Goal: Information Seeking & Learning: Learn about a topic

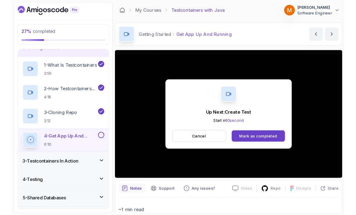
scroll to position [4, 0]
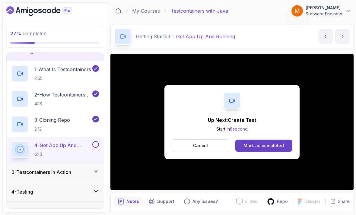
click at [93, 141] on button at bounding box center [95, 144] width 7 height 7
click at [181, 139] on button "Cancel" at bounding box center [201, 145] width 58 height 13
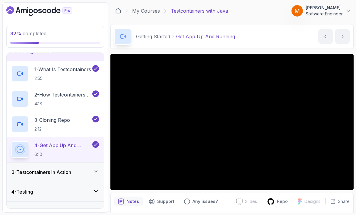
click at [41, 169] on h3 "3 - Testcontainers In Action" at bounding box center [41, 172] width 60 height 7
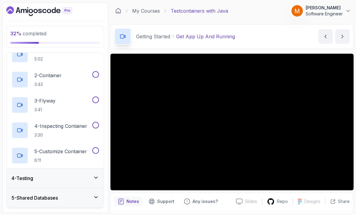
scroll to position [69, 0]
click at [32, 176] on h3 "4 - Testing" at bounding box center [22, 178] width 22 height 7
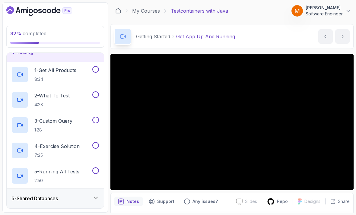
click at [30, 195] on h3 "5 - Shared Databases" at bounding box center [34, 198] width 46 height 7
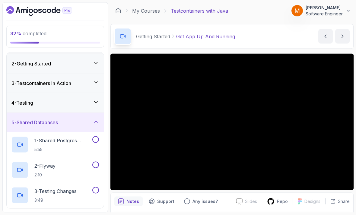
scroll to position [0, 0]
click at [26, 82] on h3 "3 - Testcontainers In Action" at bounding box center [41, 83] width 60 height 7
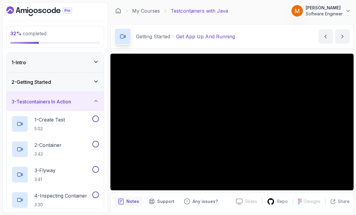
click at [46, 123] on p "1 - Create Test" at bounding box center [49, 119] width 30 height 7
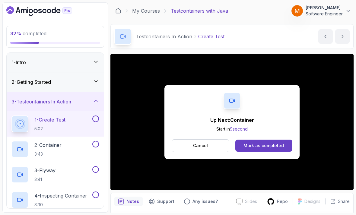
click at [98, 121] on button at bounding box center [95, 119] width 7 height 7
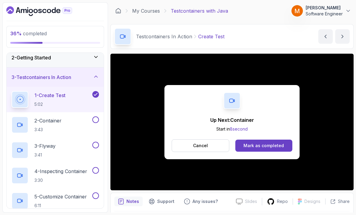
scroll to position [31, 0]
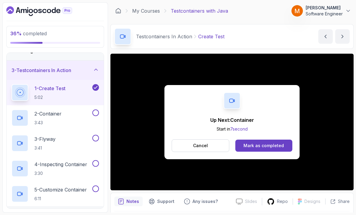
click at [45, 114] on p "2 - Container" at bounding box center [47, 113] width 27 height 7
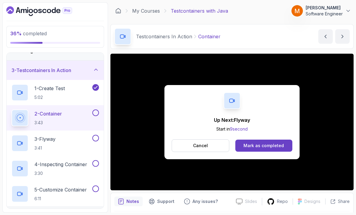
click at [95, 111] on button at bounding box center [95, 113] width 7 height 7
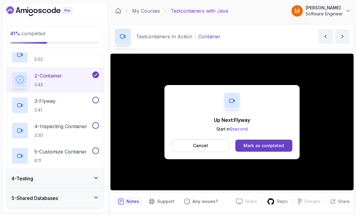
scroll to position [69, 0]
click at [47, 105] on h2 "3 - Flyway 3:41" at bounding box center [44, 106] width 21 height 16
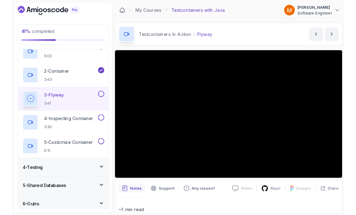
scroll to position [56, 0]
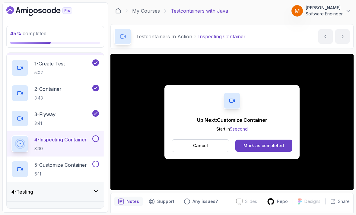
click at [97, 139] on button at bounding box center [95, 138] width 7 height 7
click at [68, 169] on h2 "5 - Customize Container 6:11" at bounding box center [60, 169] width 52 height 16
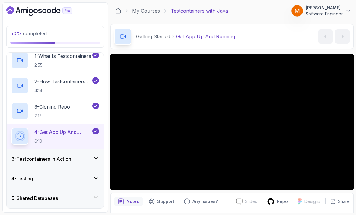
scroll to position [44, 0]
click at [41, 162] on h3 "3 - Testcontainers In Action" at bounding box center [41, 159] width 60 height 7
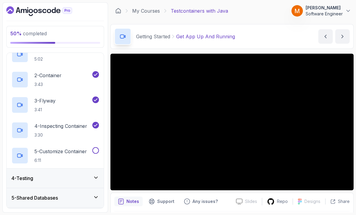
scroll to position [69, 0]
click at [47, 156] on h2 "5 - Customize Container 6:11" at bounding box center [60, 156] width 52 height 16
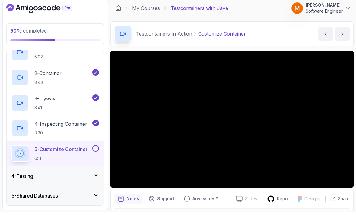
scroll to position [8, 0]
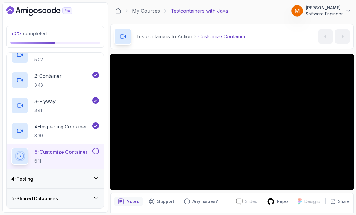
click at [29, 175] on h3 "4 - Testing" at bounding box center [22, 178] width 22 height 7
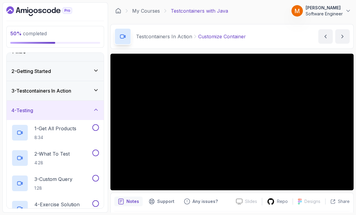
scroll to position [9, 0]
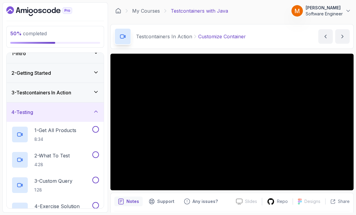
click at [87, 89] on div "3 - Testcontainers In Action" at bounding box center [54, 92] width 87 height 7
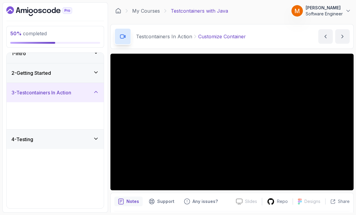
scroll to position [0, 0]
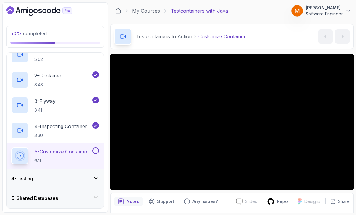
click at [95, 148] on button at bounding box center [95, 151] width 7 height 7
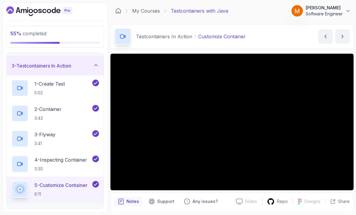
scroll to position [36, 0]
click at [99, 62] on icon at bounding box center [96, 65] width 6 height 6
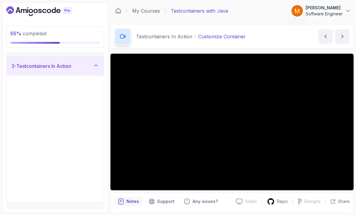
scroll to position [0, 0]
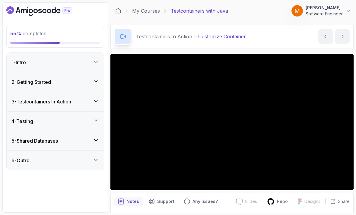
click at [84, 118] on div "4 - Testing" at bounding box center [54, 121] width 87 height 7
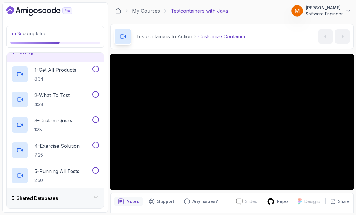
scroll to position [69, 0]
click at [71, 195] on div "5 - Shared Databases" at bounding box center [54, 198] width 87 height 7
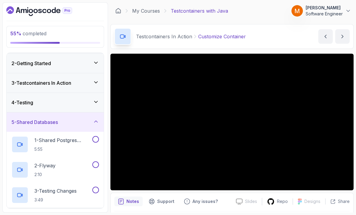
scroll to position [18, 0]
click at [91, 99] on div "4 - Testing" at bounding box center [54, 102] width 87 height 7
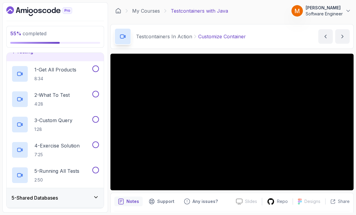
scroll to position [69, 0]
click at [51, 76] on p "8:34" at bounding box center [55, 79] width 42 height 6
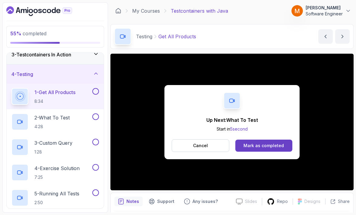
scroll to position [46, 0]
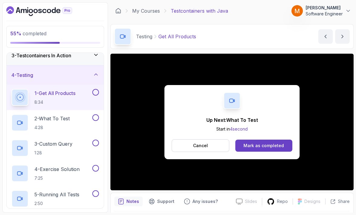
click at [99, 89] on button at bounding box center [95, 92] width 7 height 7
click at [60, 118] on p "2 - What To Test" at bounding box center [51, 118] width 35 height 7
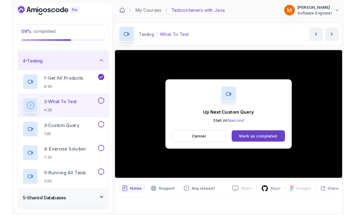
scroll to position [4, 0]
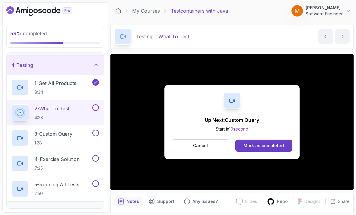
click at [94, 104] on button at bounding box center [95, 107] width 7 height 7
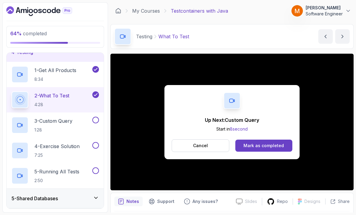
click at [58, 127] on p "1:28" at bounding box center [53, 130] width 38 height 6
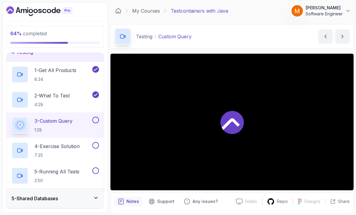
scroll to position [19, 0]
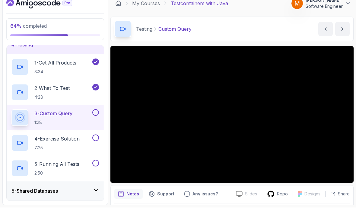
click at [64, 195] on div "5 - Shared Databases" at bounding box center [54, 198] width 87 height 7
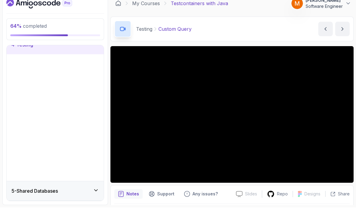
scroll to position [0, 0]
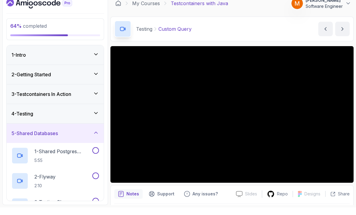
click at [33, 137] on h3 "5 - Shared Databases" at bounding box center [34, 140] width 46 height 7
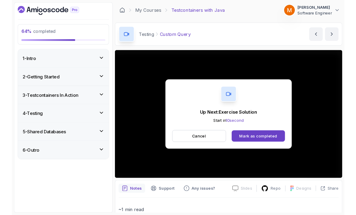
scroll to position [4, 0]
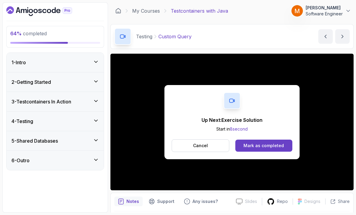
click at [22, 118] on h3 "4 - Testing" at bounding box center [22, 121] width 22 height 7
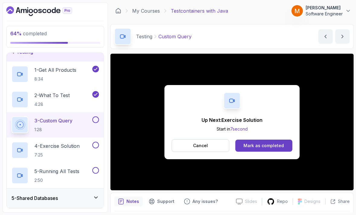
scroll to position [69, 0]
click at [95, 117] on button at bounding box center [95, 120] width 7 height 7
click at [47, 143] on p "4 - Exercise Solution" at bounding box center [56, 146] width 45 height 7
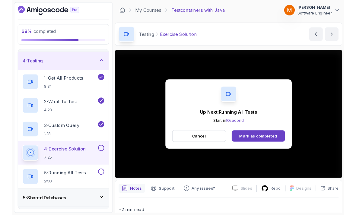
scroll to position [4, 0]
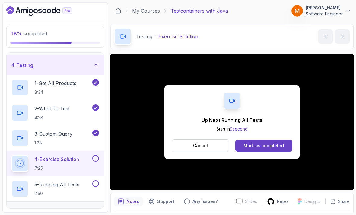
click at [186, 146] on button "Cancel" at bounding box center [201, 145] width 58 height 13
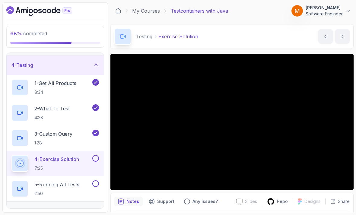
click at [94, 157] on button at bounding box center [95, 158] width 7 height 7
click at [68, 181] on p "5 - Running All Tests" at bounding box center [56, 184] width 45 height 7
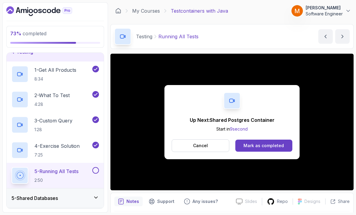
scroll to position [69, 0]
click at [93, 168] on button at bounding box center [95, 170] width 7 height 7
click at [68, 189] on div "5 - Shared Databases" at bounding box center [55, 198] width 97 height 19
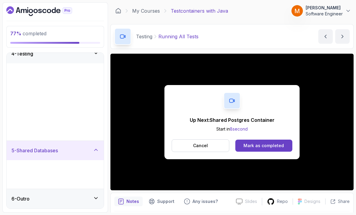
scroll to position [0, 0]
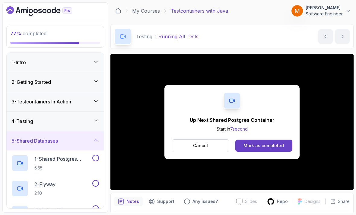
click at [52, 155] on p "1 - Shared Postgres Container" at bounding box center [62, 158] width 57 height 7
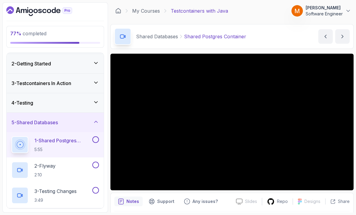
scroll to position [19, 0]
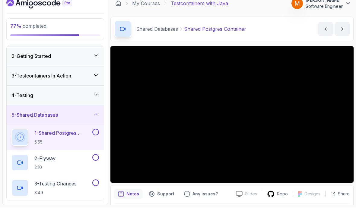
click at [96, 136] on button at bounding box center [95, 139] width 7 height 7
click at [97, 137] on icon at bounding box center [95, 140] width 5 height 6
click at [96, 162] on button at bounding box center [95, 165] width 7 height 7
click at [98, 162] on icon at bounding box center [95, 165] width 5 height 6
click at [98, 187] on button at bounding box center [95, 190] width 7 height 7
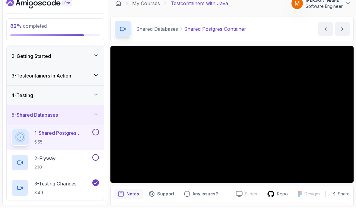
click at [97, 187] on icon at bounding box center [95, 190] width 5 height 6
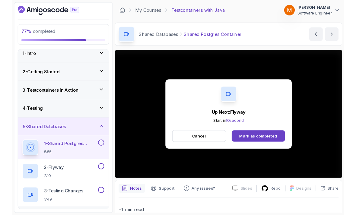
scroll to position [4, 0]
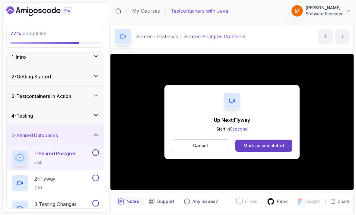
click at [94, 149] on button at bounding box center [95, 152] width 7 height 7
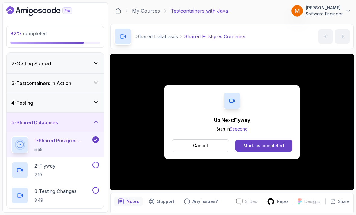
scroll to position [18, 0]
click at [55, 163] on p "2 - Flyway" at bounding box center [44, 165] width 21 height 7
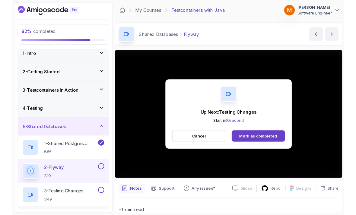
scroll to position [4, 0]
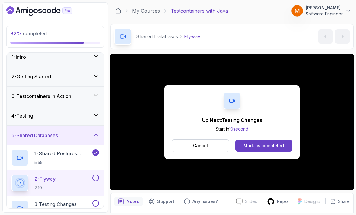
click at [96, 175] on button at bounding box center [95, 178] width 7 height 7
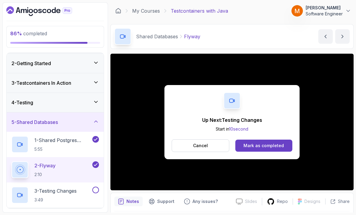
scroll to position [18, 0]
click at [55, 188] on p "3 - Testing Changes" at bounding box center [55, 191] width 42 height 7
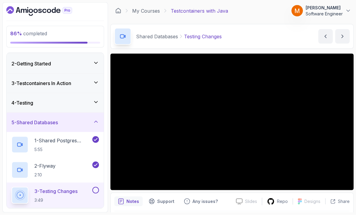
scroll to position [19, 0]
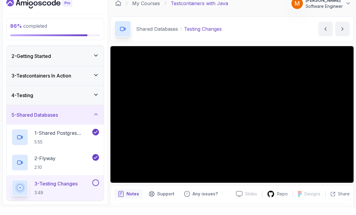
click at [24, 74] on div "3 - Testcontainers In Action" at bounding box center [55, 83] width 97 height 19
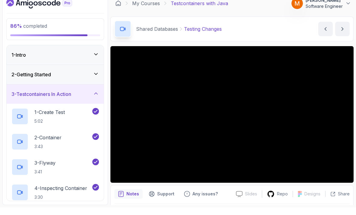
scroll to position [0, 0]
click at [23, 53] on div "1 - Intro" at bounding box center [55, 62] width 97 height 19
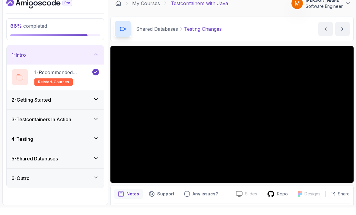
click at [24, 104] on h3 "2 - Getting Started" at bounding box center [31, 107] width 40 height 7
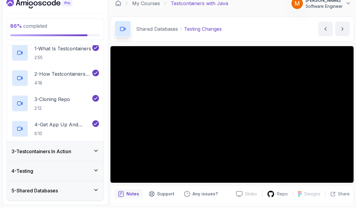
scroll to position [44, 0]
click at [26, 169] on div "4 - Testing" at bounding box center [55, 178] width 97 height 19
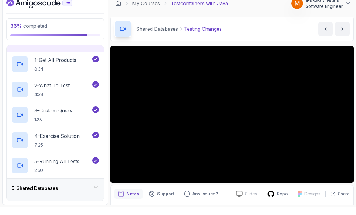
scroll to position [69, 0]
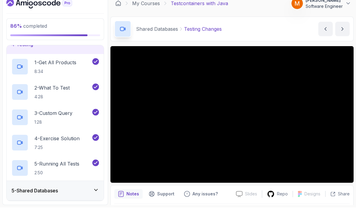
click at [40, 214] on div "6 - Outro" at bounding box center [54, 217] width 87 height 7
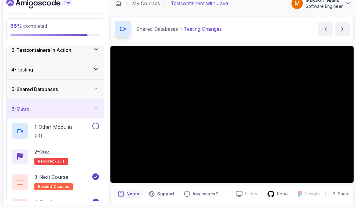
scroll to position [44, 0]
click at [33, 94] on h3 "5 - Shared Databases" at bounding box center [34, 97] width 46 height 7
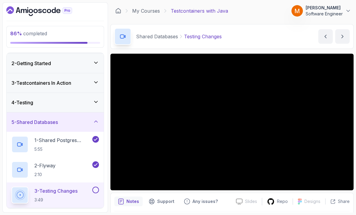
scroll to position [18, 0]
click at [96, 187] on button at bounding box center [95, 190] width 7 height 7
click at [36, 119] on h3 "5 - Shared Databases" at bounding box center [34, 122] width 46 height 7
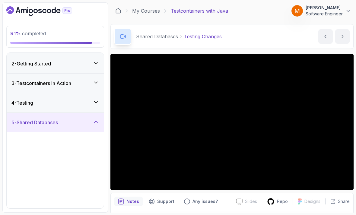
scroll to position [0, 0]
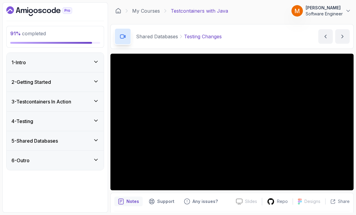
click at [33, 161] on div "6 - Outro" at bounding box center [55, 160] width 97 height 19
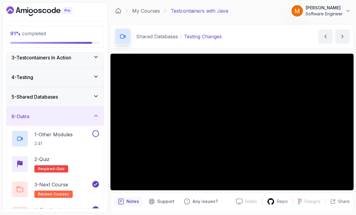
scroll to position [44, 0]
click at [61, 136] on h2 "1 - Other Modules 2:41" at bounding box center [53, 139] width 38 height 16
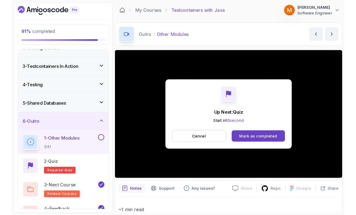
scroll to position [4, 0]
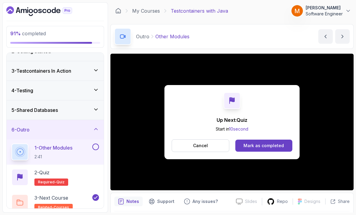
click at [98, 144] on button at bounding box center [95, 147] width 7 height 7
click at [87, 173] on div "2 - Quiz Required- quiz" at bounding box center [54, 177] width 87 height 17
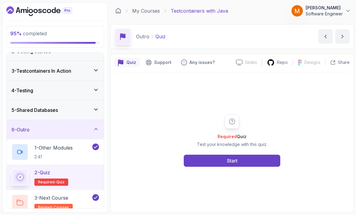
click at [243, 162] on button "Start" at bounding box center [232, 161] width 97 height 12
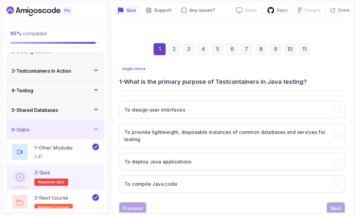
scroll to position [52, 0]
click at [290, 131] on h3 "To provide lightweight, disposable instances of common databases and services f…" at bounding box center [225, 136] width 202 height 14
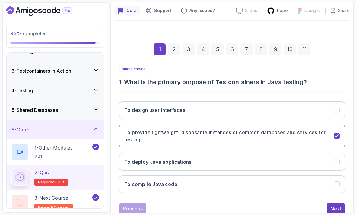
click at [338, 205] on div "Next" at bounding box center [335, 208] width 11 height 7
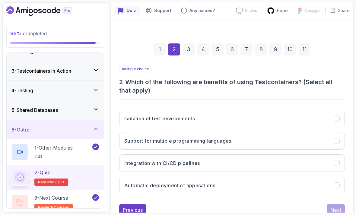
click at [284, 134] on button "Support for multiple programming languages" at bounding box center [232, 140] width 226 height 17
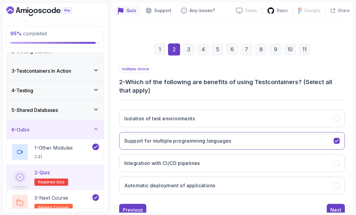
click at [296, 115] on button "Isolation of test environments" at bounding box center [232, 118] width 226 height 17
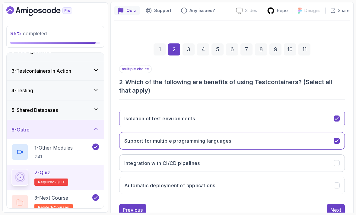
click at [272, 156] on button "Integration with CI/CD pipelines" at bounding box center [232, 162] width 226 height 17
click at [333, 206] on div "Next" at bounding box center [335, 209] width 11 height 7
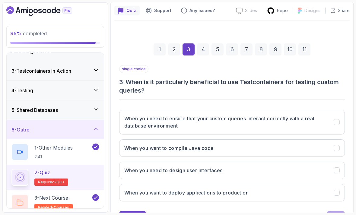
click at [301, 116] on h3 "When you need to ensure that your custom queries interact correctly with a real…" at bounding box center [225, 122] width 202 height 14
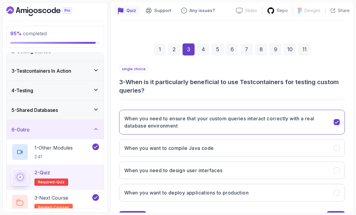
click at [334, 214] on div "Next" at bounding box center [335, 217] width 11 height 7
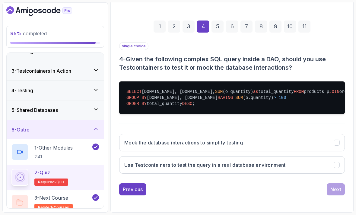
scroll to position [80, 0]
click at [316, 174] on button "Use Testcontainers to test the query in a real database environment" at bounding box center [232, 164] width 226 height 17
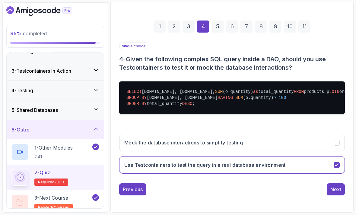
click at [330, 195] on button "Next" at bounding box center [336, 189] width 18 height 12
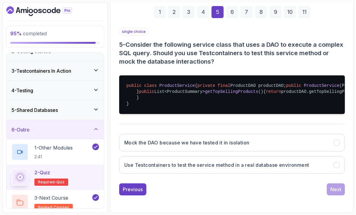
scroll to position [112, 0]
click at [317, 174] on button "Use Testcontainers to test the service method in a real database environment" at bounding box center [232, 164] width 226 height 17
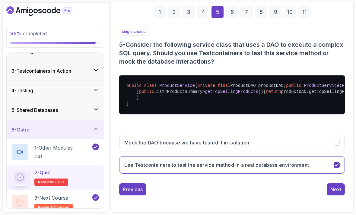
click at [339, 193] on div "Next" at bounding box center [335, 189] width 11 height 7
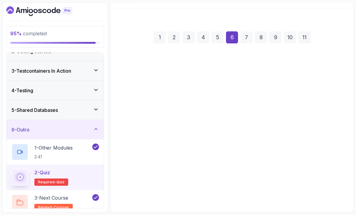
scroll to position [45, 0]
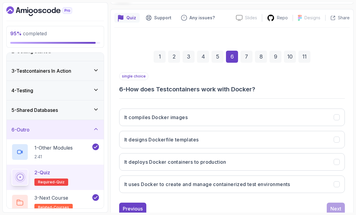
click at [319, 179] on button "It uses Docker to create and manage containerized test environments" at bounding box center [232, 184] width 226 height 17
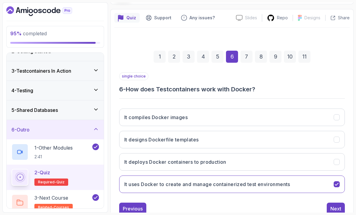
click at [338, 205] on div "Next" at bounding box center [335, 208] width 11 height 7
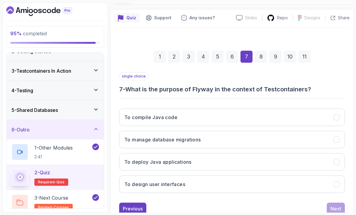
click at [324, 135] on button "To manage database migrations" at bounding box center [232, 139] width 226 height 17
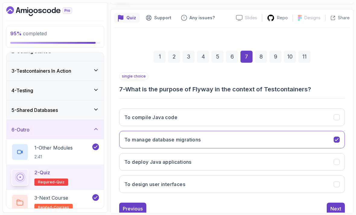
click at [333, 206] on div "Next" at bounding box center [335, 208] width 11 height 7
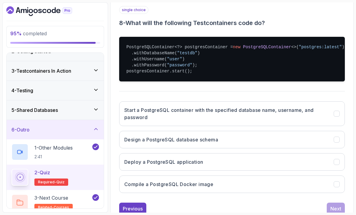
scroll to position [0, -1]
click at [301, 114] on h3 "Start a PostgreSQL container with the specified database name, username, and pa…" at bounding box center [225, 113] width 202 height 14
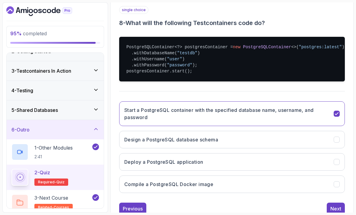
click at [333, 206] on div "Next" at bounding box center [335, 208] width 11 height 7
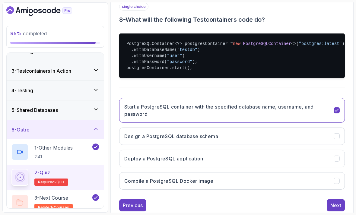
scroll to position [53, 0]
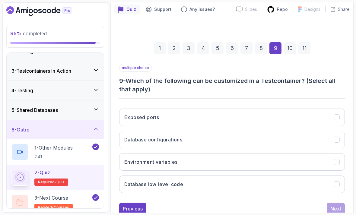
click at [295, 113] on button "Exposed ports" at bounding box center [232, 117] width 226 height 17
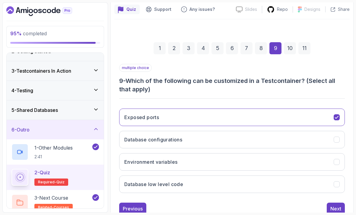
click at [287, 138] on button "Database configurations" at bounding box center [232, 139] width 226 height 17
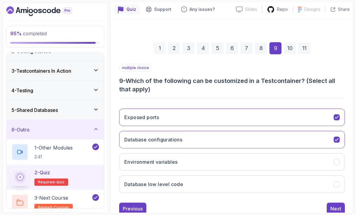
click at [275, 183] on button "Database low level code" at bounding box center [232, 184] width 226 height 17
click at [287, 187] on button "Database low level code" at bounding box center [232, 184] width 226 height 17
click at [290, 162] on button "Environment variables" at bounding box center [232, 161] width 226 height 17
click at [291, 181] on button "Database low level code" at bounding box center [232, 184] width 226 height 17
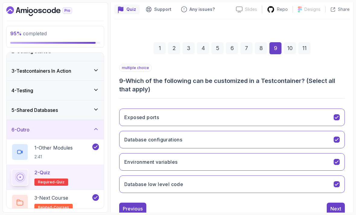
click at [322, 182] on button "Database low level code" at bounding box center [232, 184] width 226 height 17
click at [331, 205] on div "Next" at bounding box center [335, 208] width 11 height 7
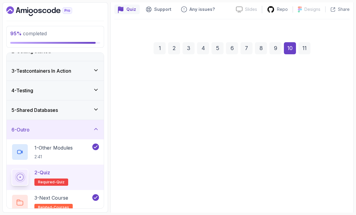
scroll to position [45, 0]
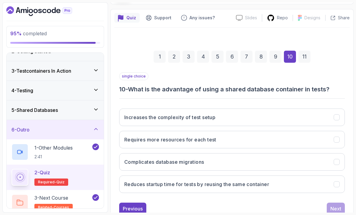
click at [306, 184] on button "Reduces startup time for tests by reusing the same container" at bounding box center [232, 184] width 226 height 17
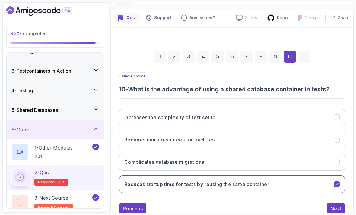
click at [338, 205] on div "Next" at bounding box center [335, 208] width 11 height 7
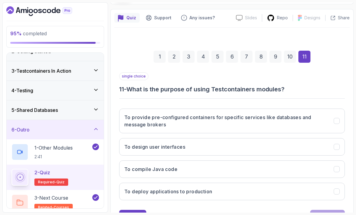
click at [293, 119] on h3 "To provide pre-configured containers for specific services like databases and m…" at bounding box center [225, 121] width 202 height 14
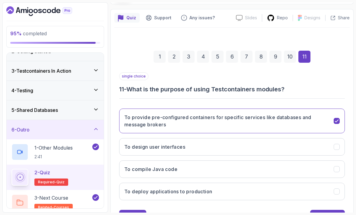
click at [327, 212] on div "Submit Quiz" at bounding box center [327, 215] width 27 height 7
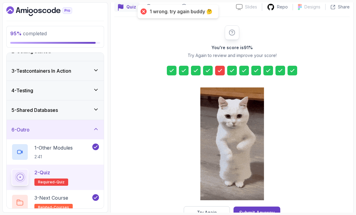
scroll to position [55, 0]
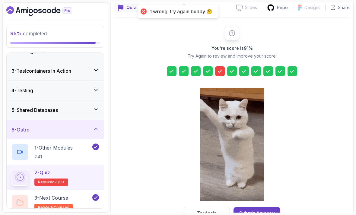
click at [254, 207] on button "Submit Anyway" at bounding box center [256, 213] width 47 height 12
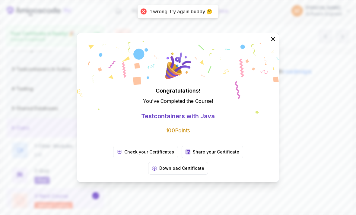
click at [271, 43] on icon at bounding box center [272, 39] width 7 height 7
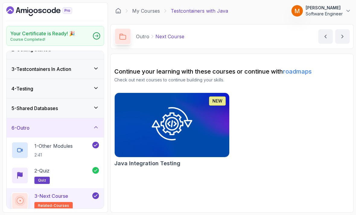
click at [155, 12] on link "My Courses" at bounding box center [146, 10] width 28 height 7
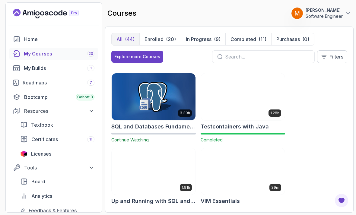
click at [243, 38] on p "Completed" at bounding box center [243, 39] width 26 height 7
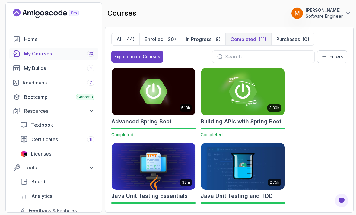
click at [214, 36] on div "(9)" at bounding box center [217, 39] width 7 height 7
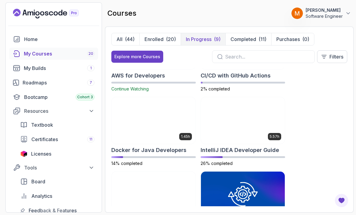
scroll to position [45, 0]
